Goal: Task Accomplishment & Management: Use online tool/utility

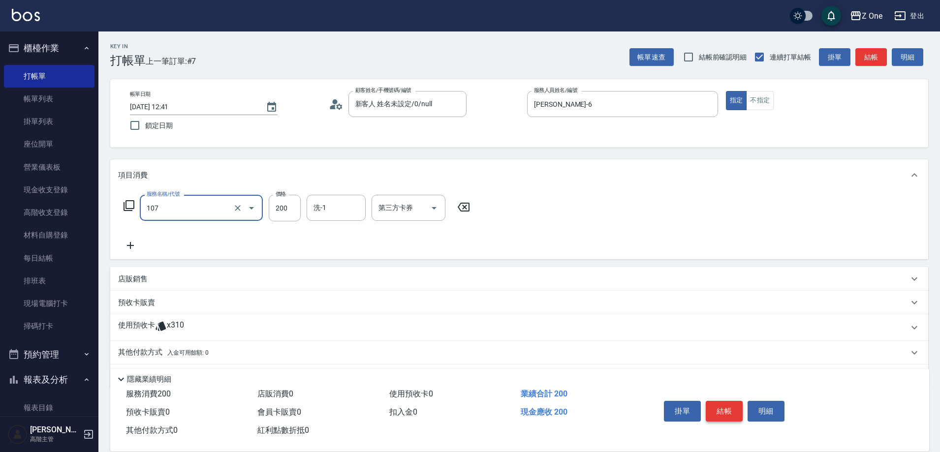
type input "洗髮$200(107)"
click at [730, 408] on button "結帳" at bounding box center [724, 411] width 37 height 21
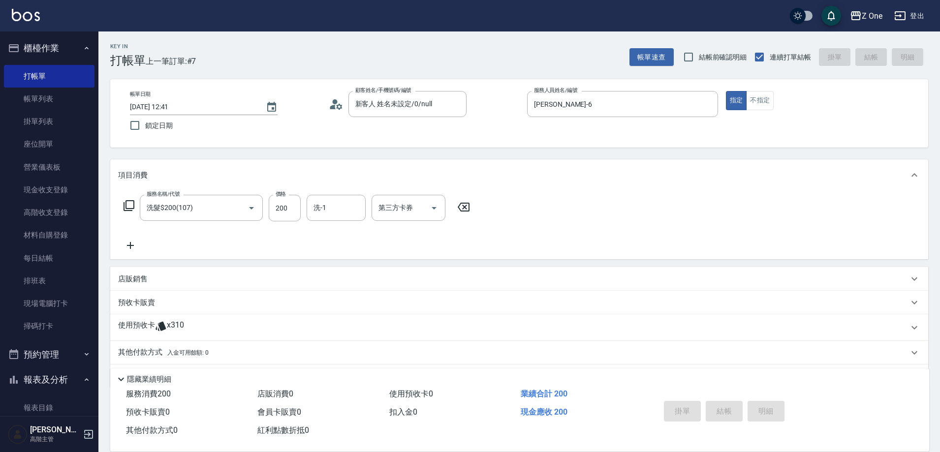
type input "[DATE] 19:01"
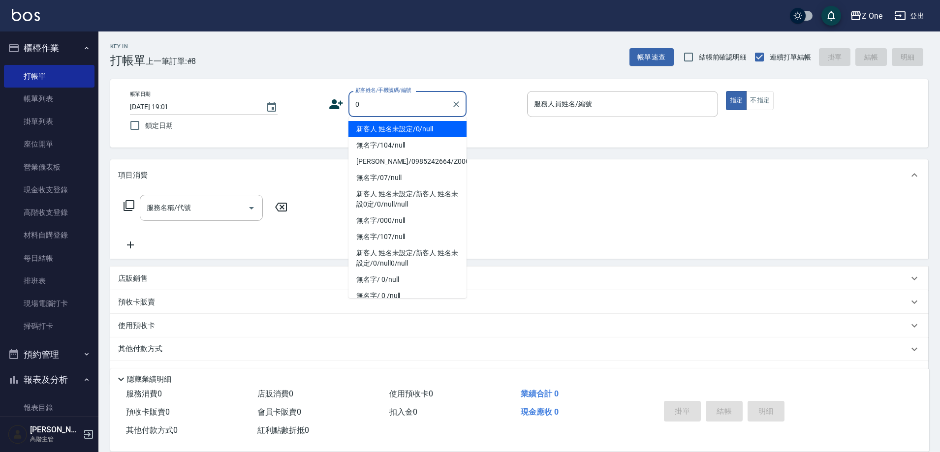
type input "新客人 姓名未設定/0/null"
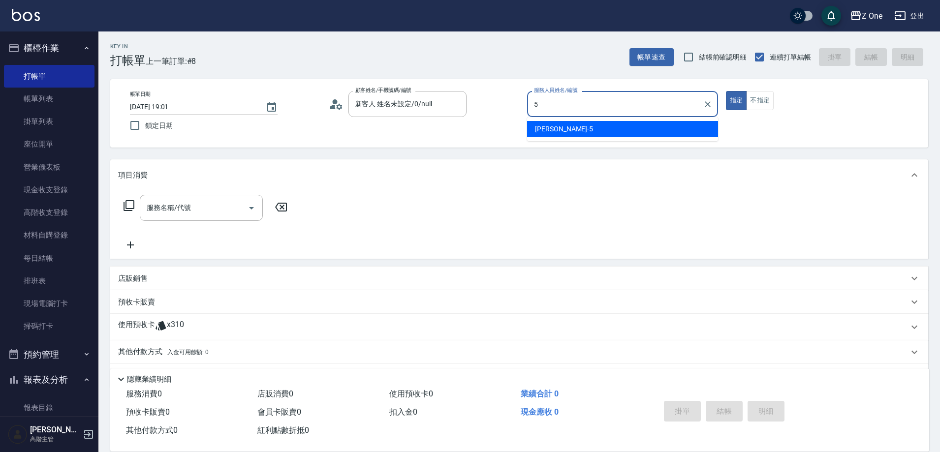
type input "[PERSON_NAME]-5"
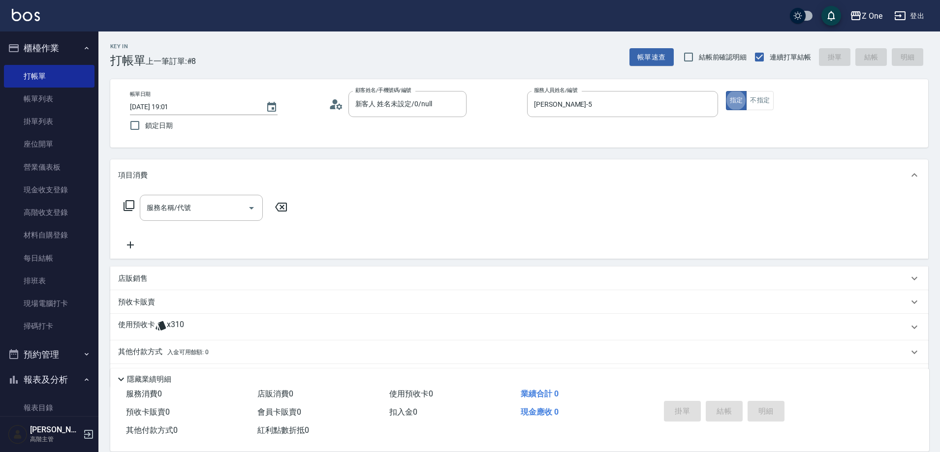
type button "true"
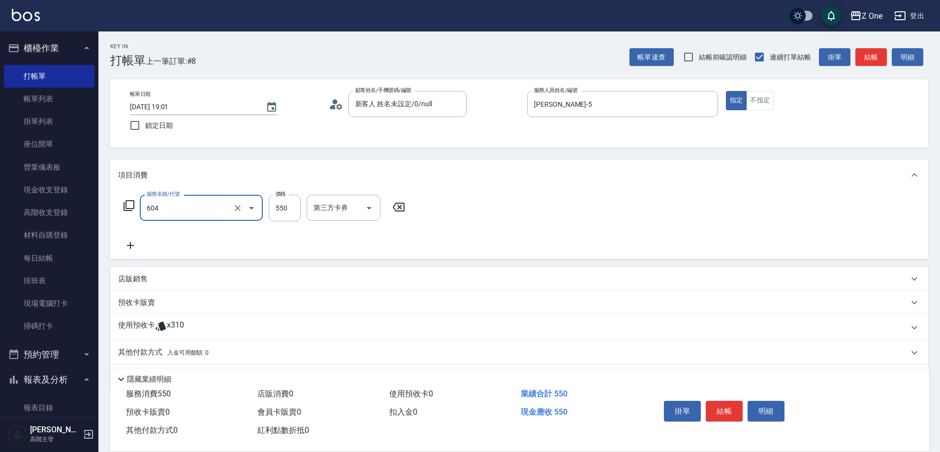
type input "Spa$550(604)"
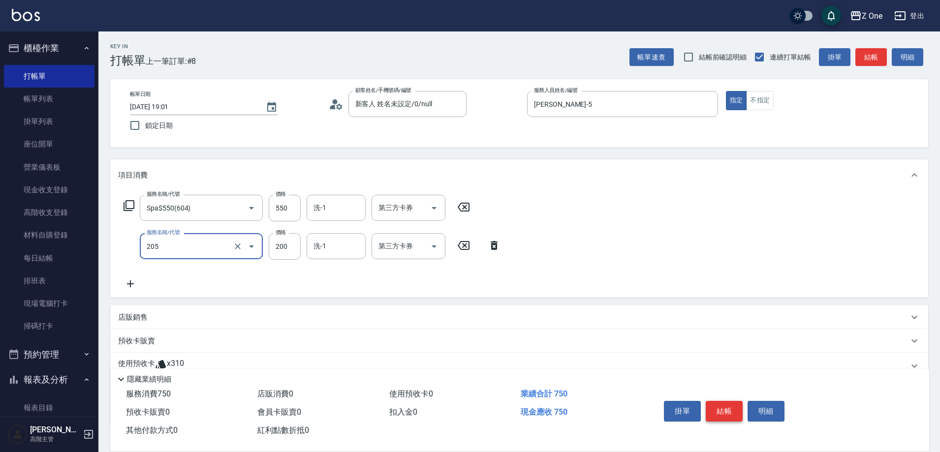
type input "剪髮$200(205)"
click at [736, 407] on button "結帳" at bounding box center [724, 411] width 37 height 21
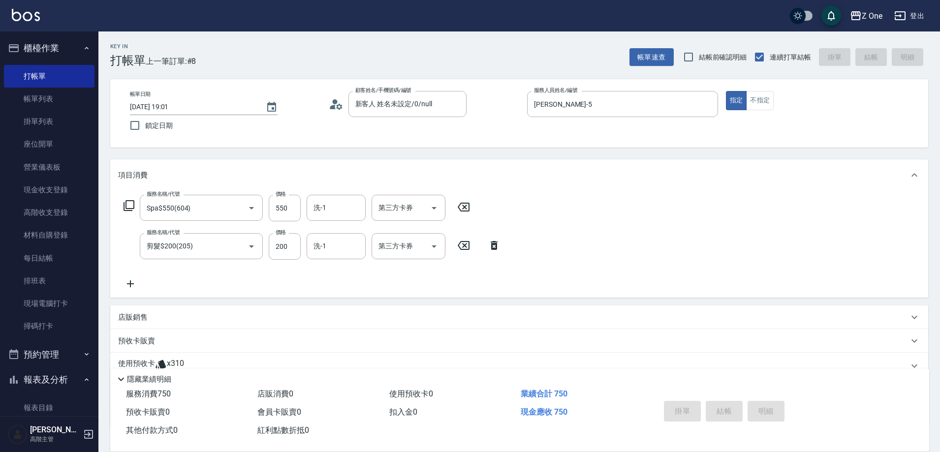
type input "[DATE] 19:02"
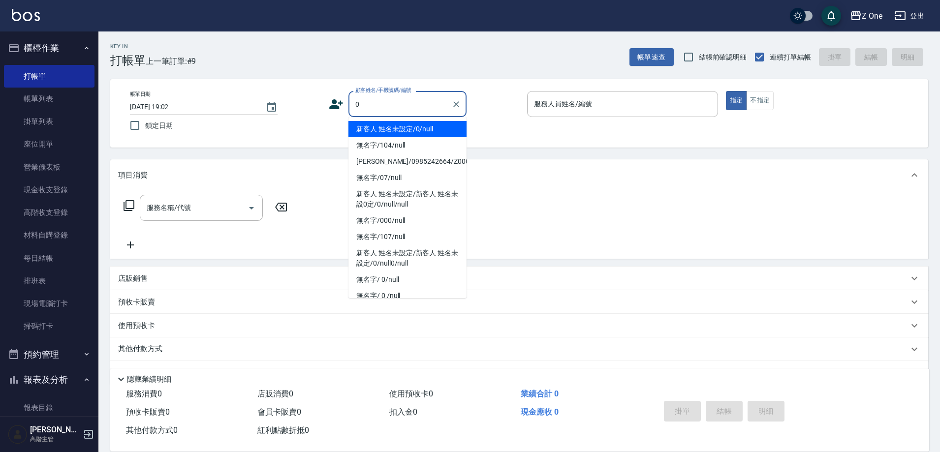
type input "新客人 姓名未設定/0/null"
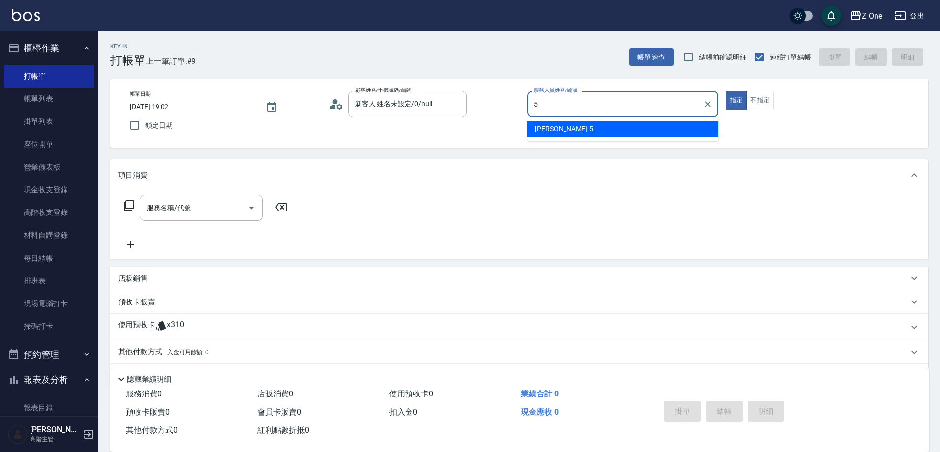
type input "[PERSON_NAME]-5"
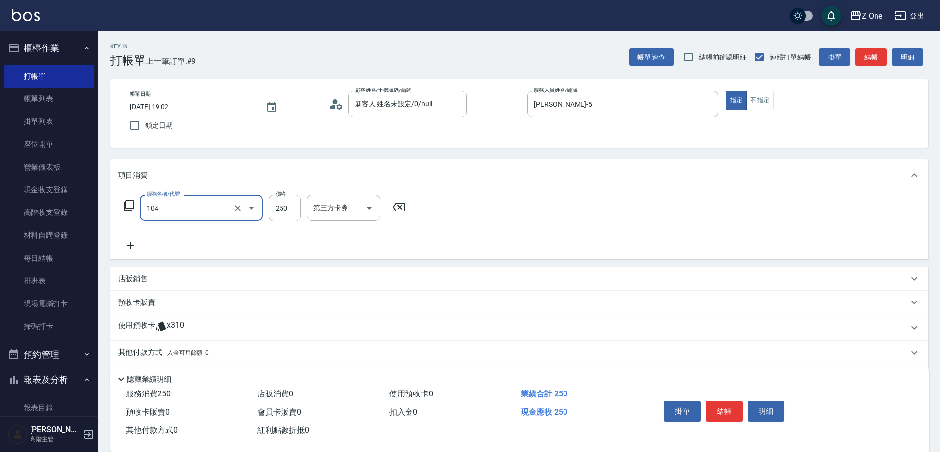
type input "洗髮$250(104)"
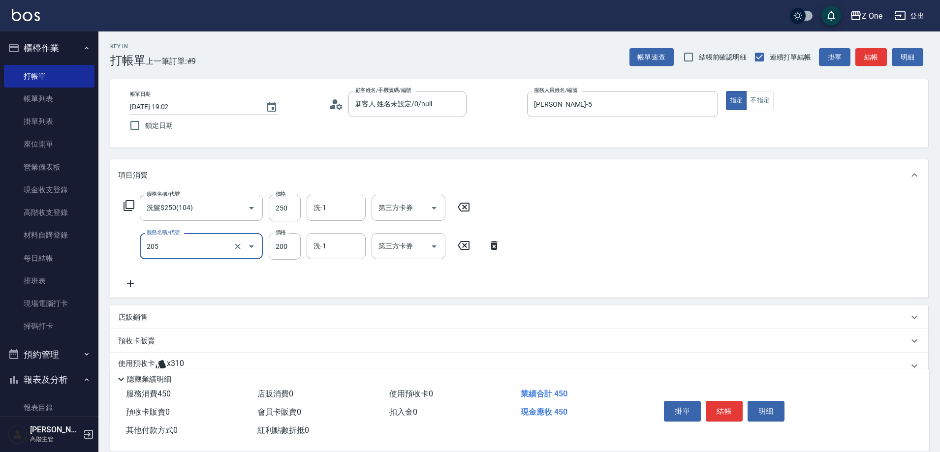
type input "剪髮$200(205)"
click at [734, 408] on button "結帳" at bounding box center [724, 411] width 37 height 21
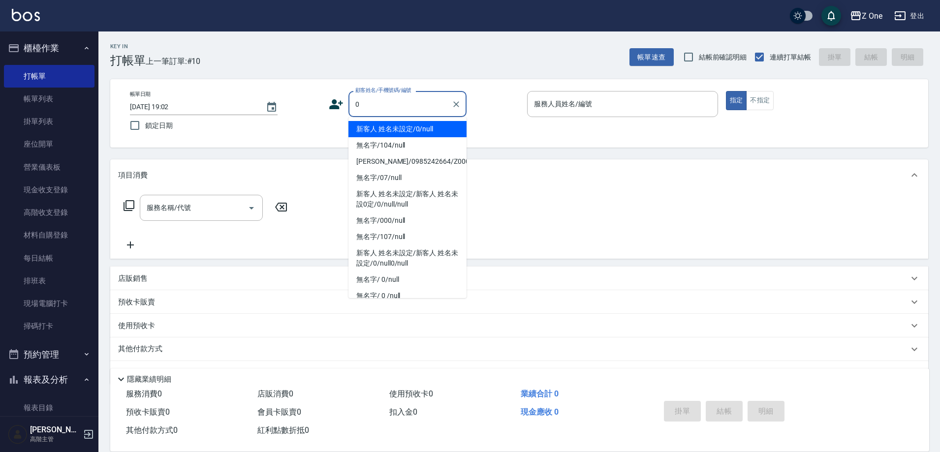
type input "新客人 姓名未設定/0/null"
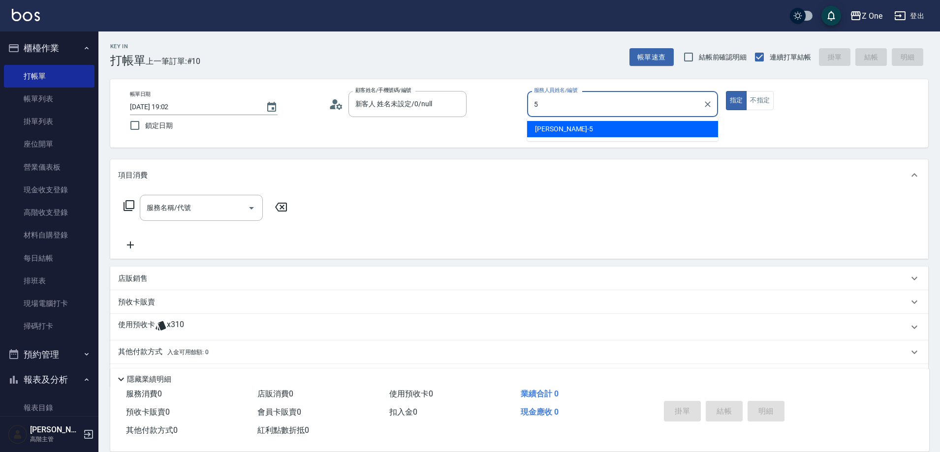
type input "[PERSON_NAME]-5"
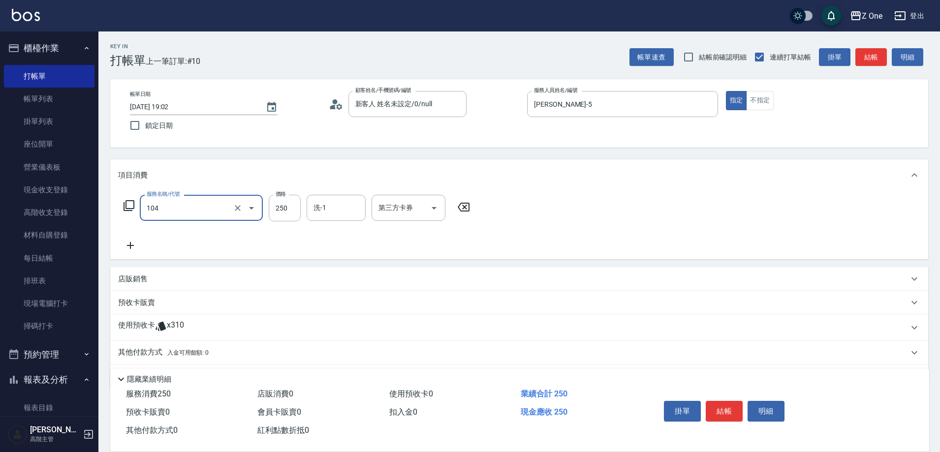
type input "洗髮$250(104)"
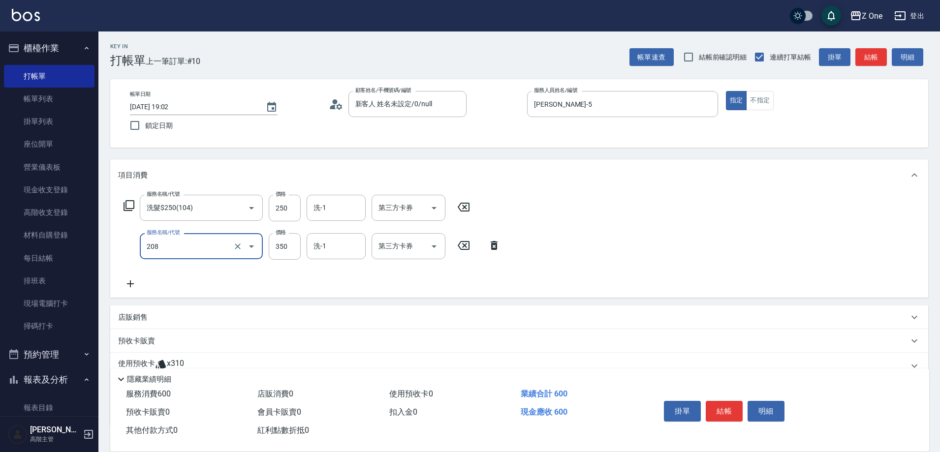
type input "剪髮$350(208)"
click at [734, 408] on button "結帳" at bounding box center [724, 411] width 37 height 21
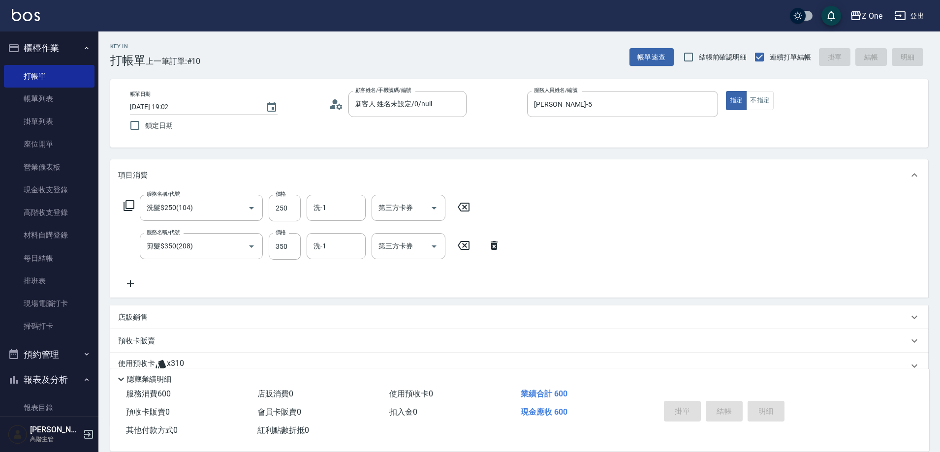
type input "[DATE] 19:03"
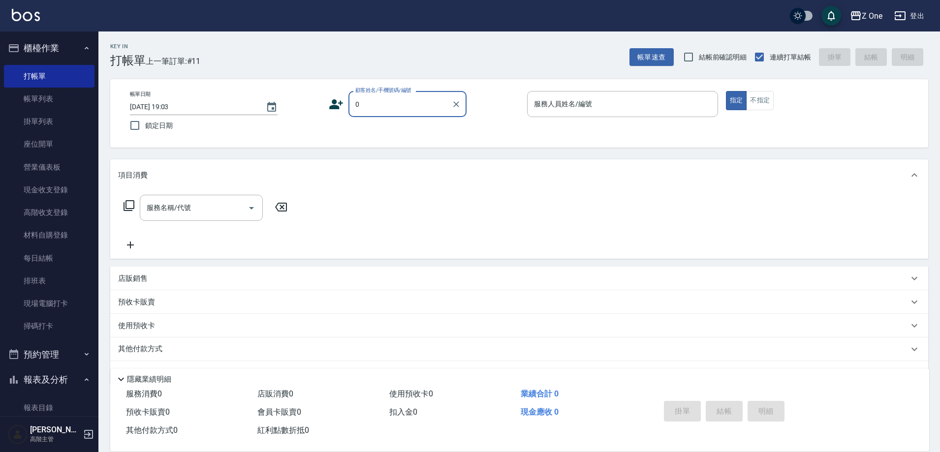
type input "新客人 姓名未設定/0/null"
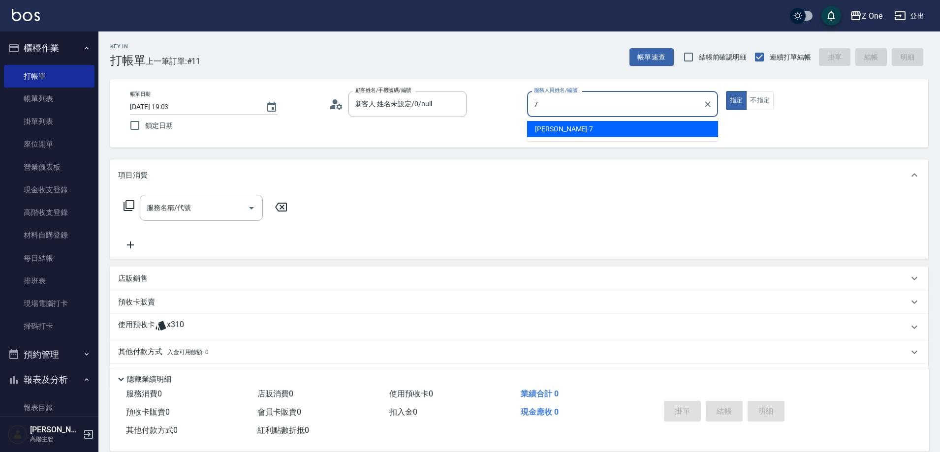
type input "[PERSON_NAME]-7"
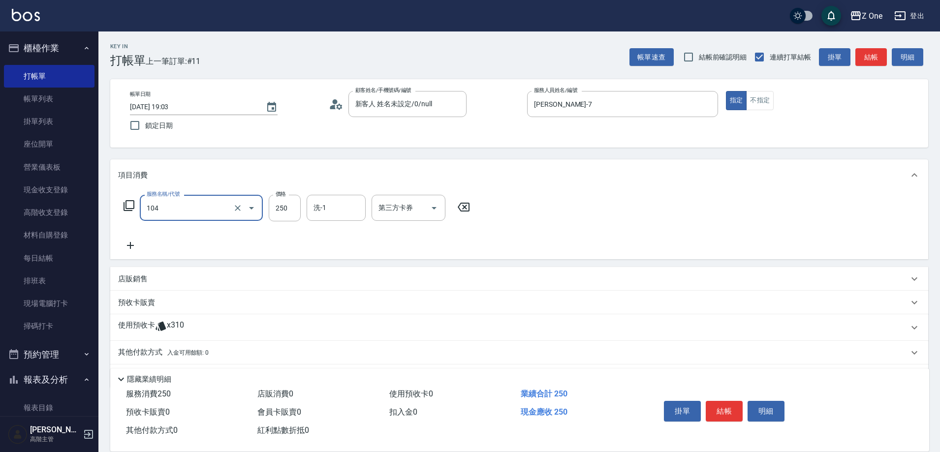
type input "洗髮$250(104)"
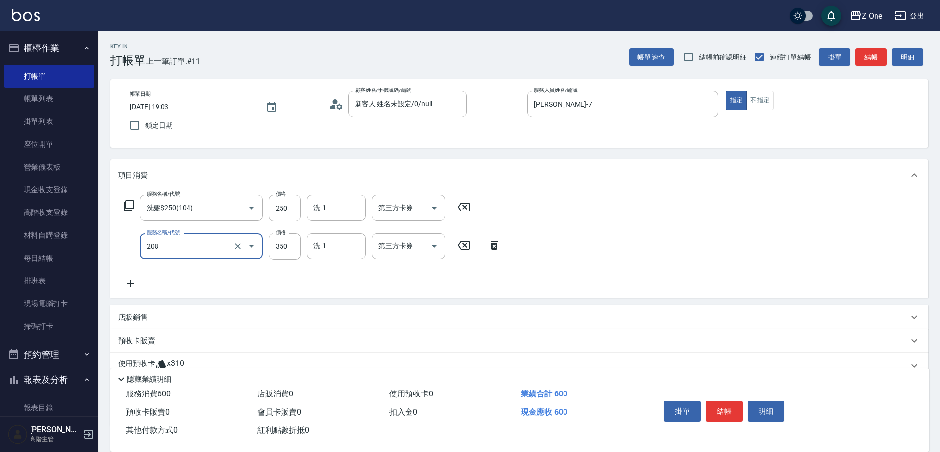
type input "剪髮$350(208)"
click at [734, 408] on button "結帳" at bounding box center [724, 411] width 37 height 21
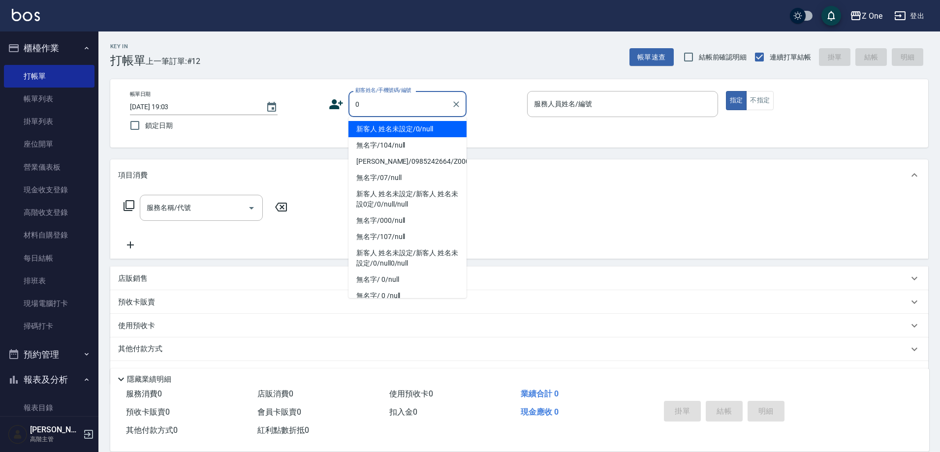
type input "新客人 姓名未設定/0/null"
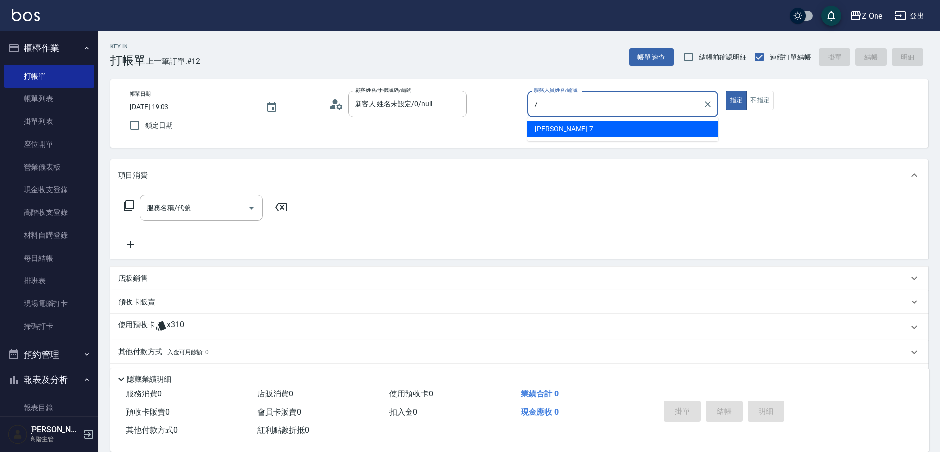
type input "[PERSON_NAME]-7"
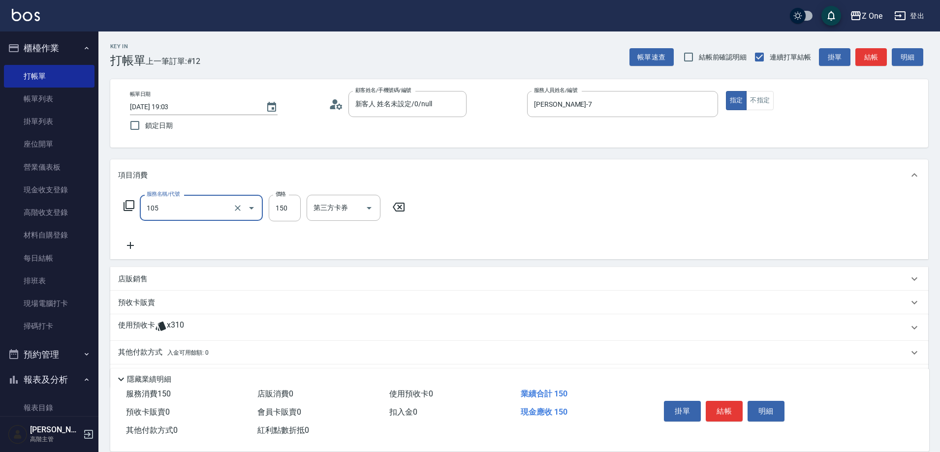
type input "洗髮$150(105)"
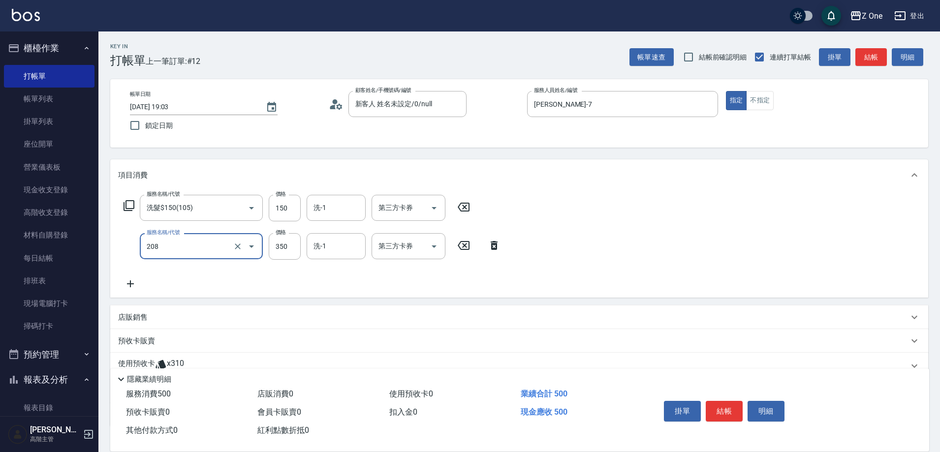
type input "剪髮$350(208)"
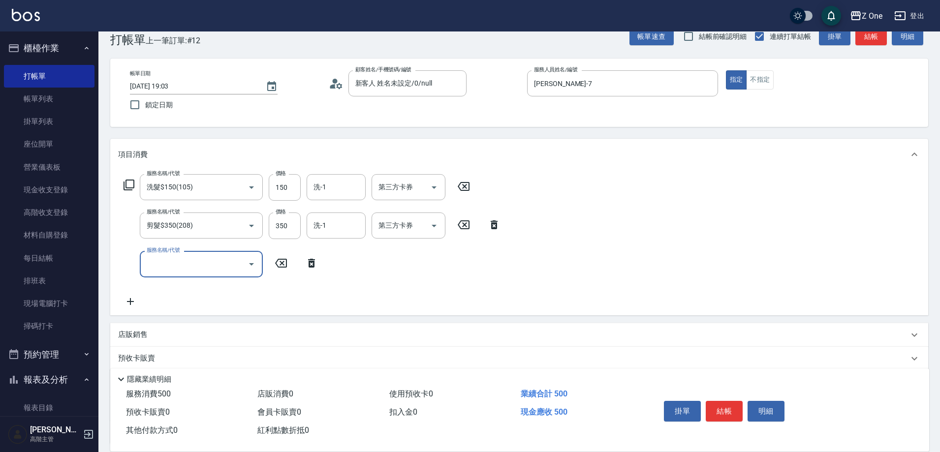
scroll to position [107, 0]
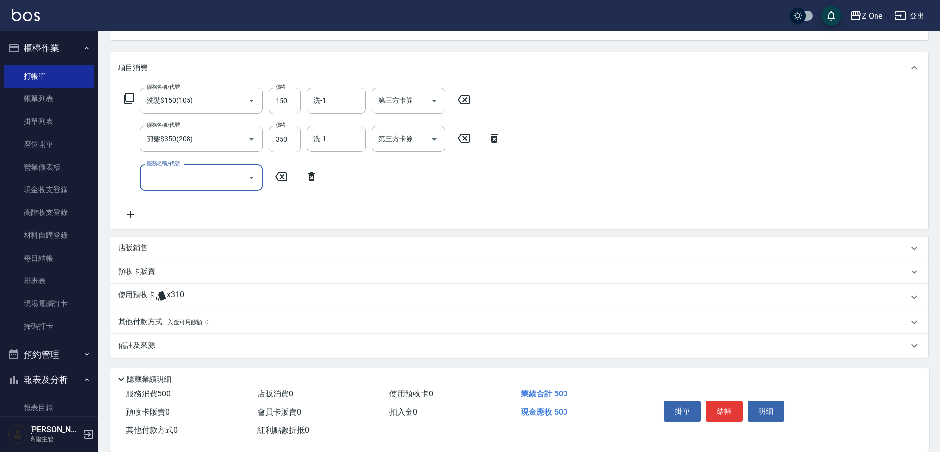
click at [137, 247] on p "店販銷售" at bounding box center [133, 248] width 30 height 10
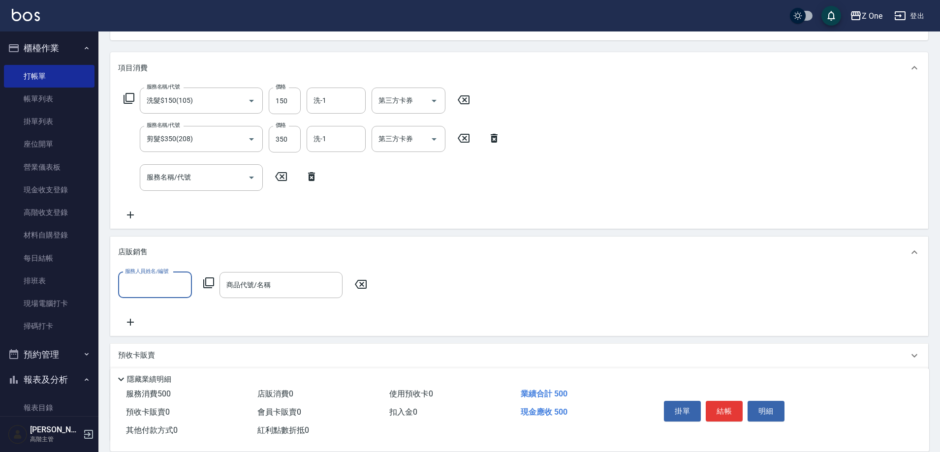
scroll to position [0, 0]
type input "[PERSON_NAME]-7"
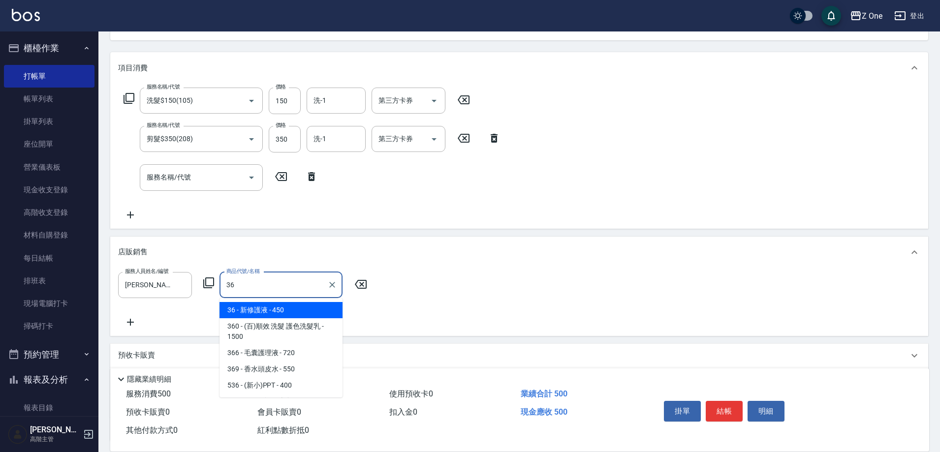
type input "新修護液"
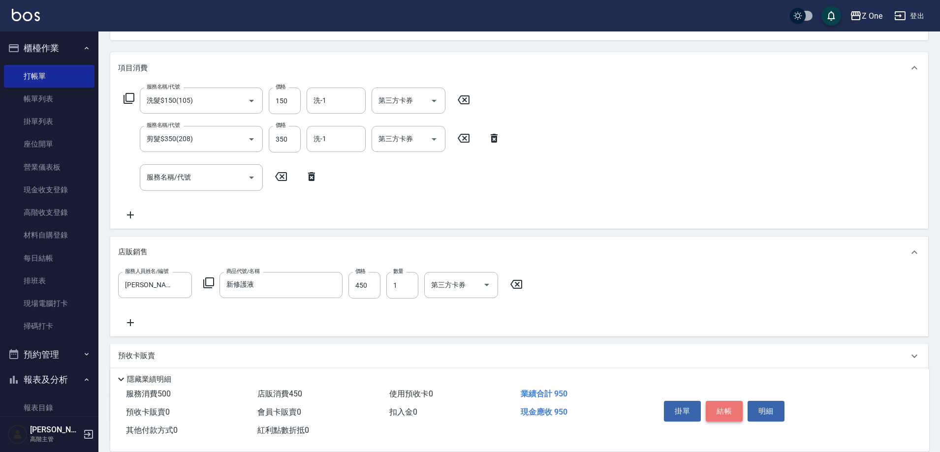
click at [729, 410] on button "結帳" at bounding box center [724, 411] width 37 height 21
type input "[DATE] 19:04"
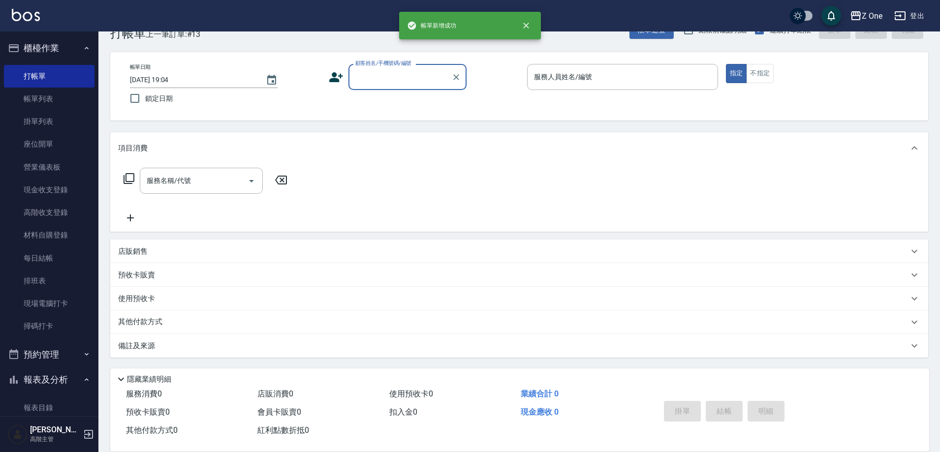
scroll to position [27, 0]
type input "新客人 姓名未設定/0/null"
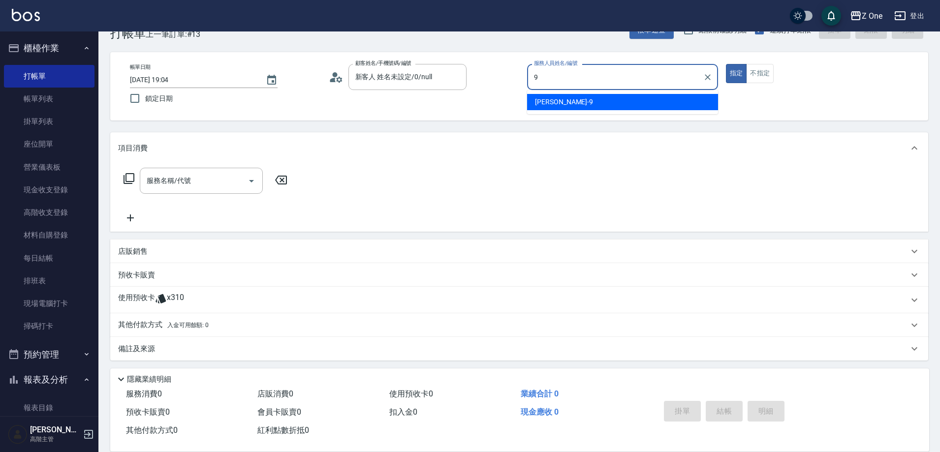
type input "[PERSON_NAME]-9"
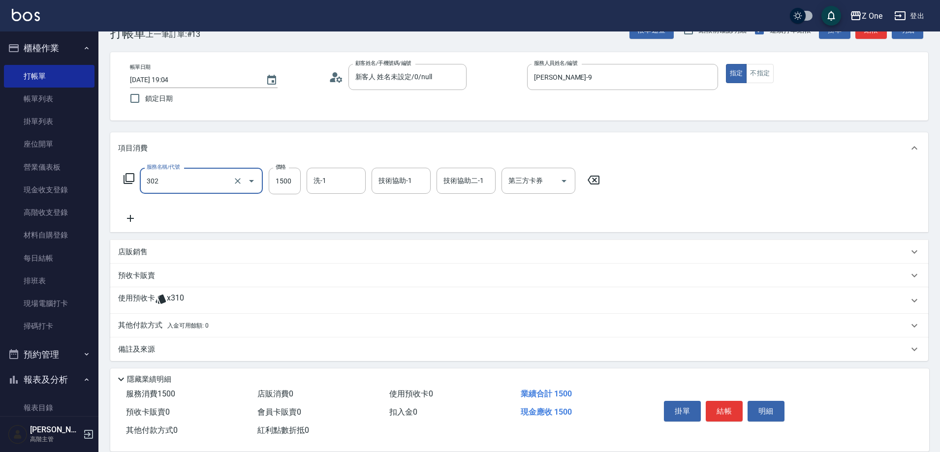
type input "燙髮$1500(302)"
type input "2500"
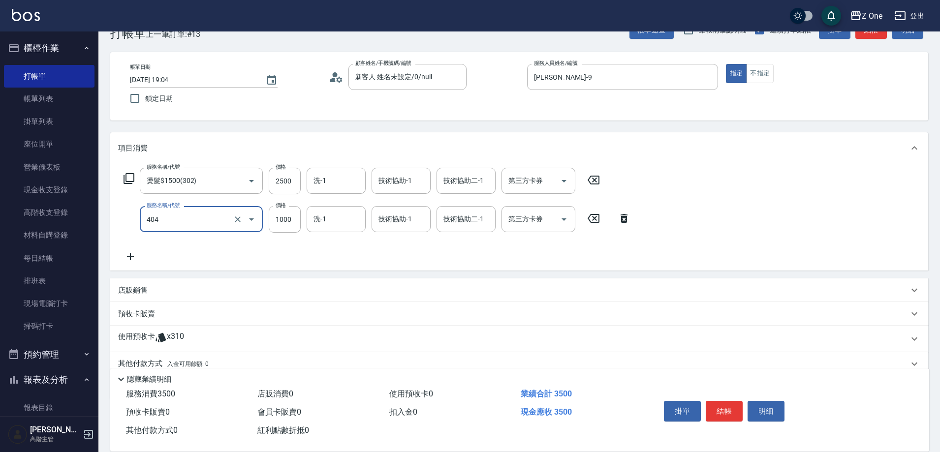
type input "染髮$1000(404)"
type input "1500"
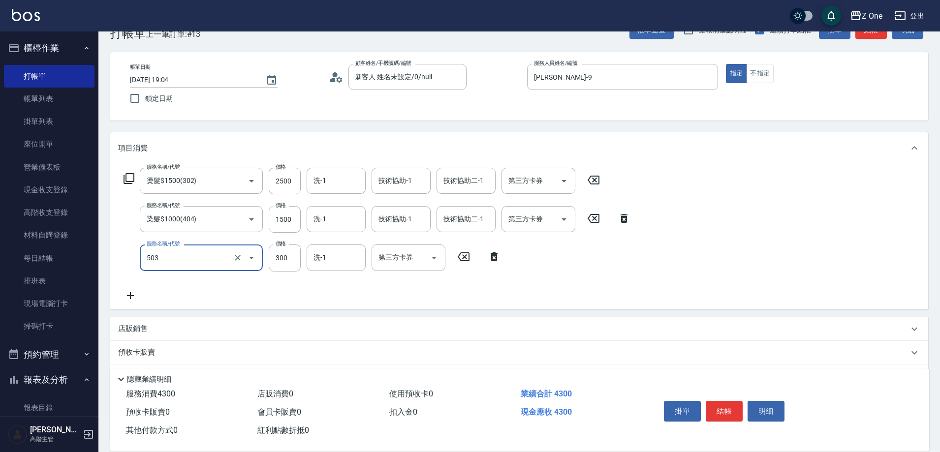
type input "護髮$300(503)"
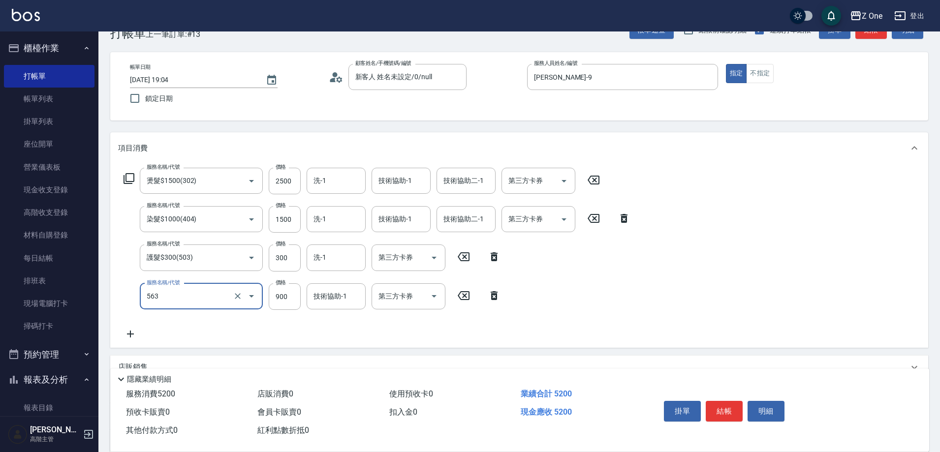
type input "黑耀光4500(563)"
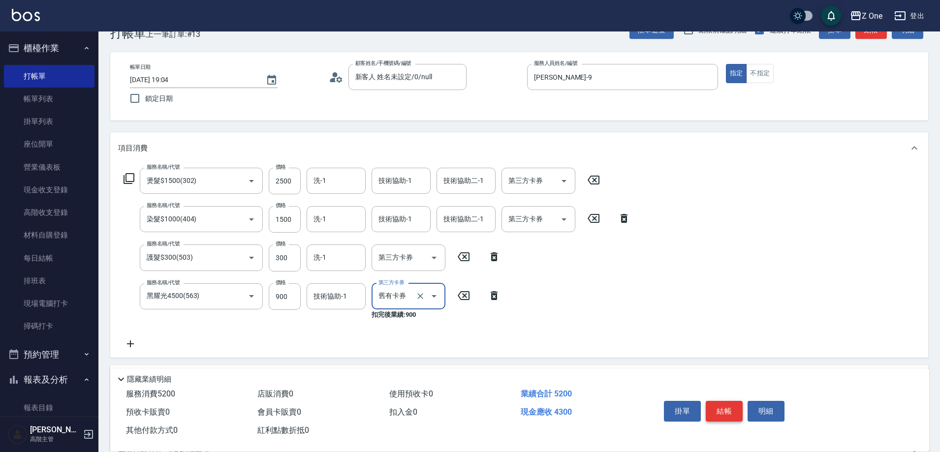
type input "舊有卡券"
click at [726, 411] on button "結帳" at bounding box center [724, 411] width 37 height 21
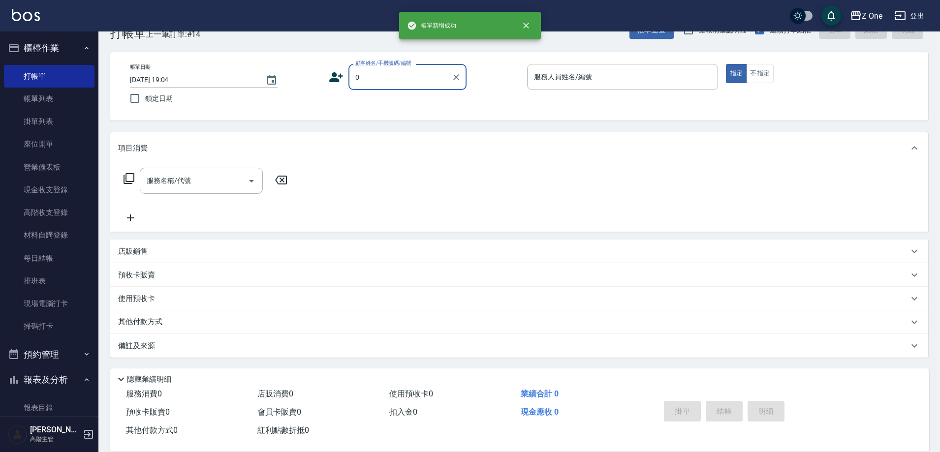
type input "新客人 姓名未設定/0/null"
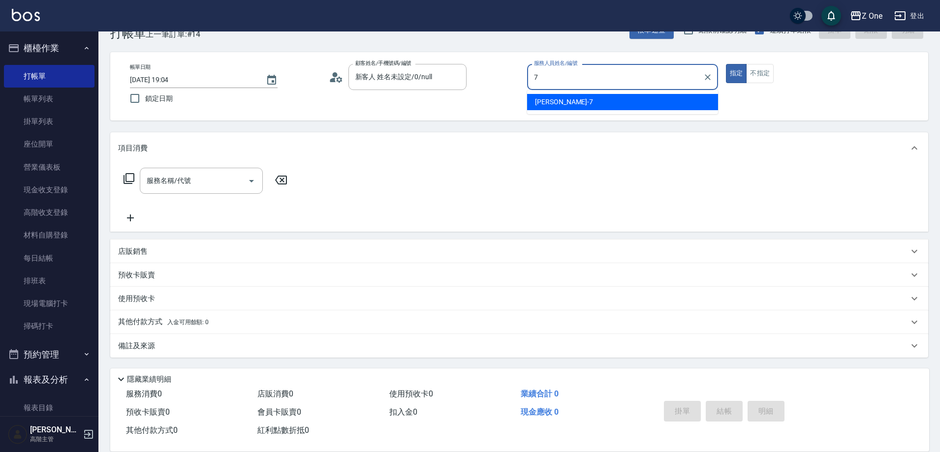
type input "[PERSON_NAME]-7"
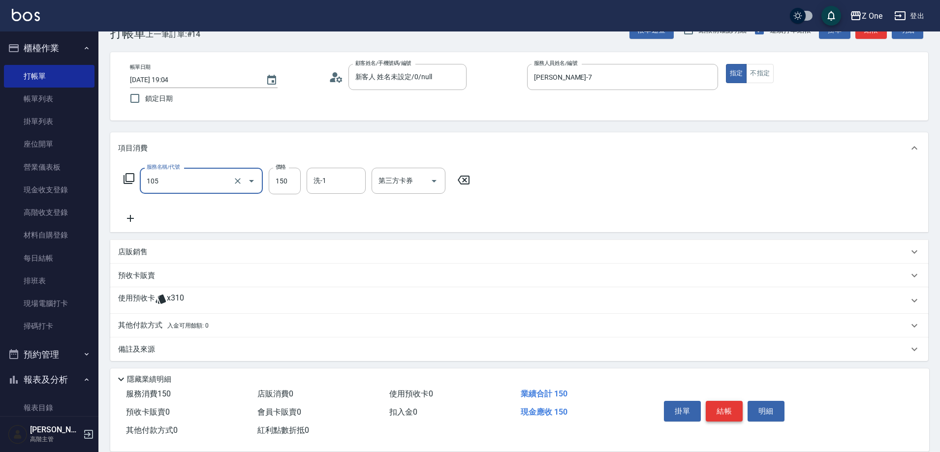
type input "洗髮$150(105)"
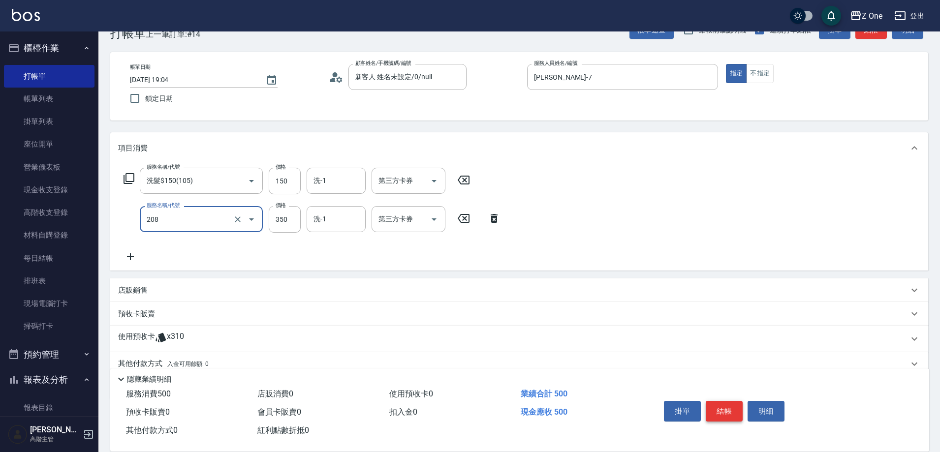
type input "剪髮$350(208)"
click at [726, 411] on button "結帳" at bounding box center [724, 411] width 37 height 21
type input "[DATE] 19:05"
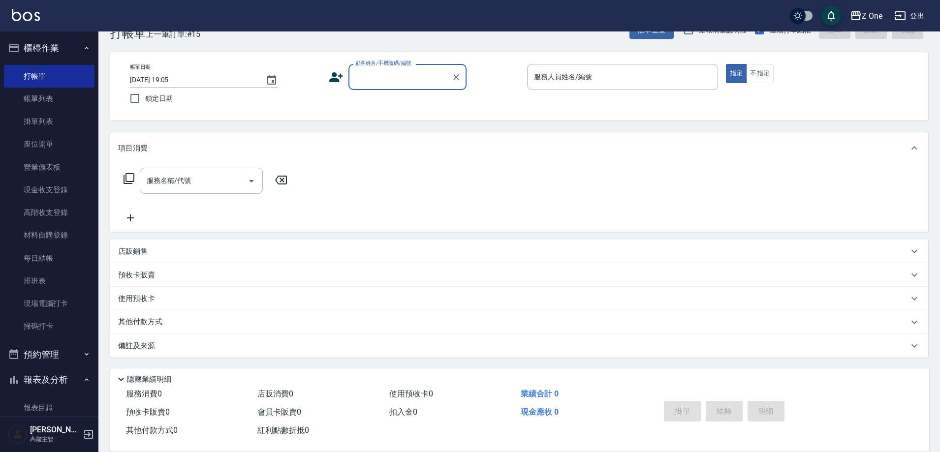
click at [77, 48] on button "櫃檯作業" at bounding box center [49, 48] width 91 height 26
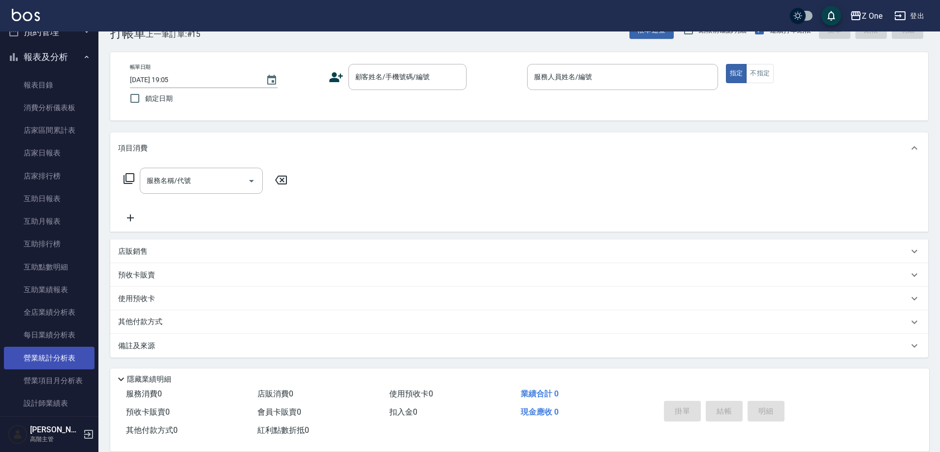
scroll to position [98, 0]
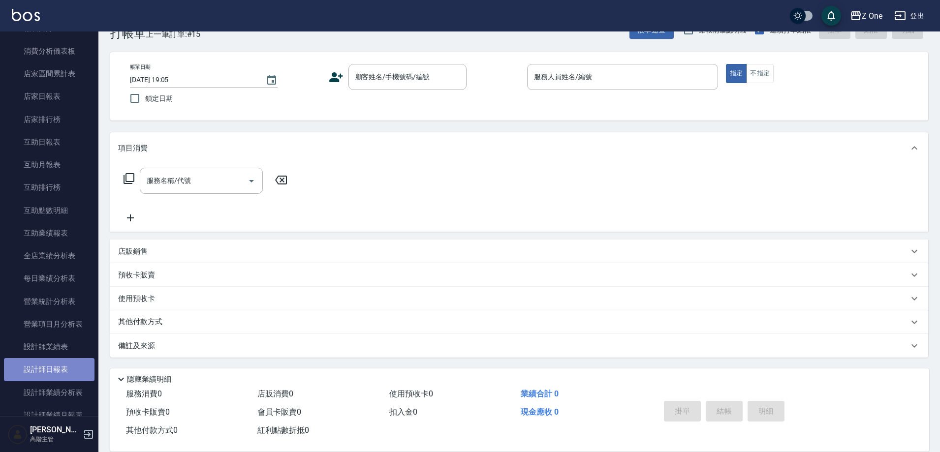
click at [51, 364] on link "設計師日報表" at bounding box center [49, 369] width 91 height 23
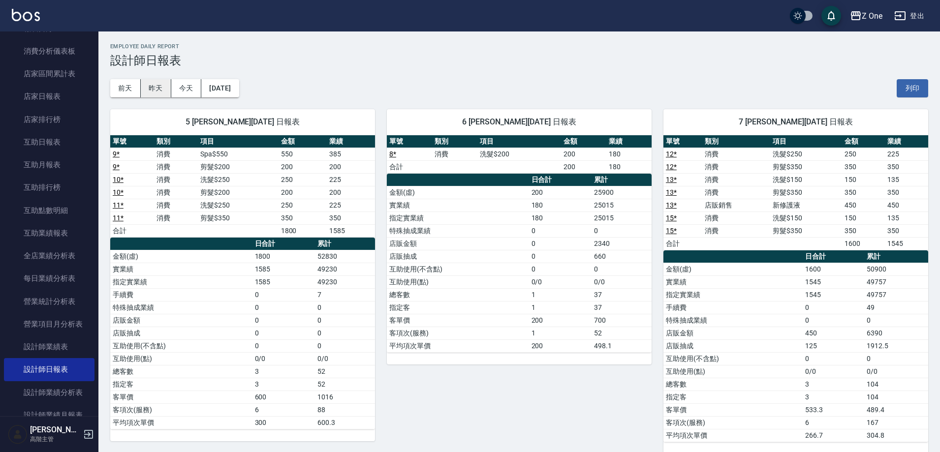
click at [166, 89] on button "昨天" at bounding box center [156, 88] width 31 height 18
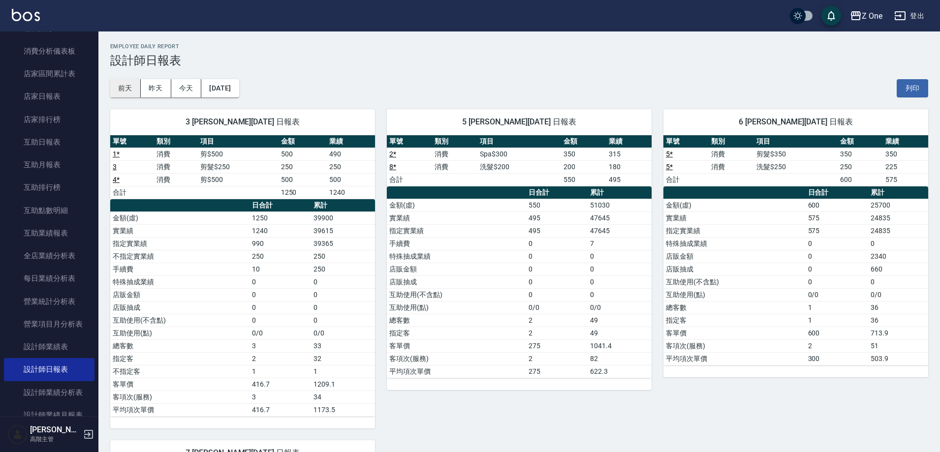
click at [132, 90] on button "前天" at bounding box center [125, 88] width 31 height 18
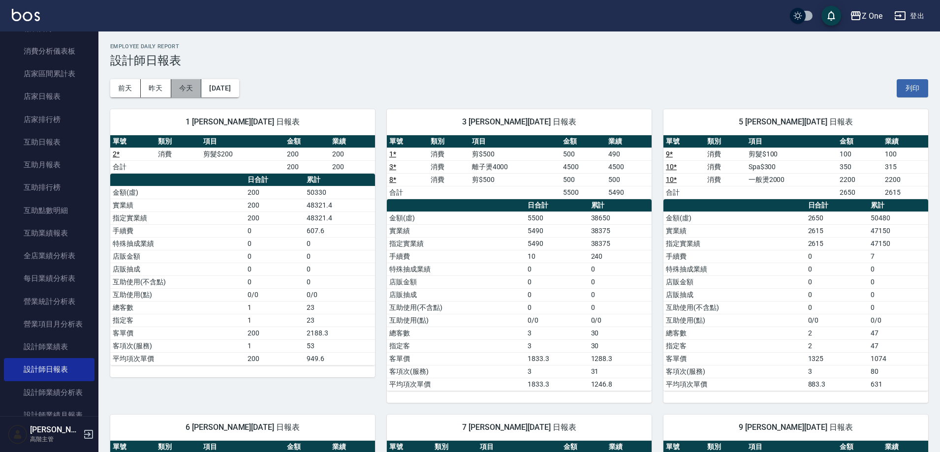
click at [180, 90] on button "今天" at bounding box center [186, 88] width 31 height 18
